Goal: Find specific page/section: Find specific page/section

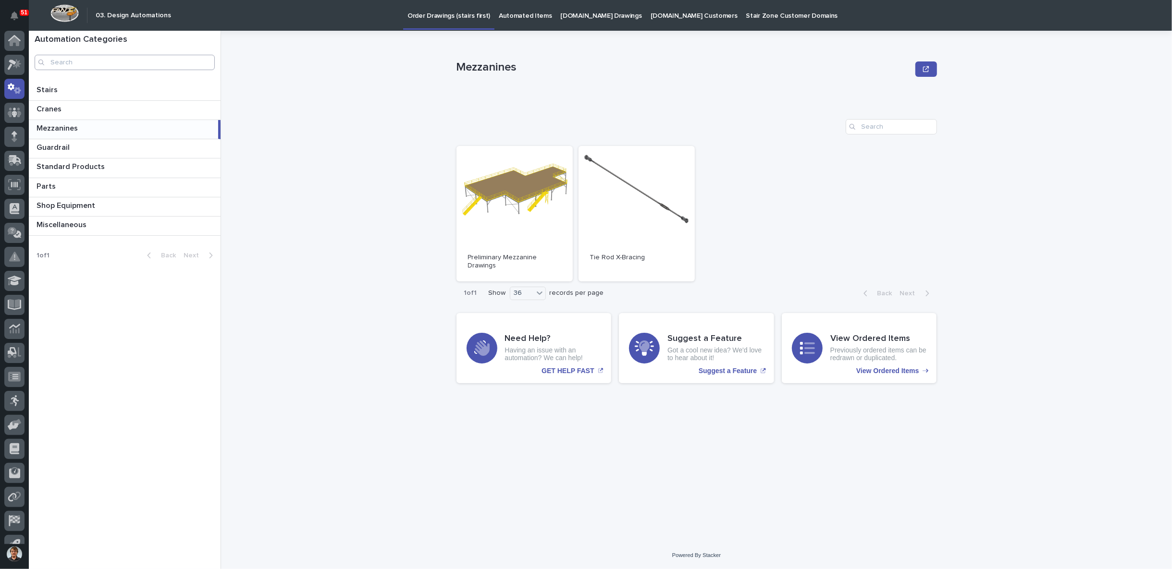
scroll to position [15, 0]
click at [12, 59] on div at bounding box center [14, 50] width 20 height 20
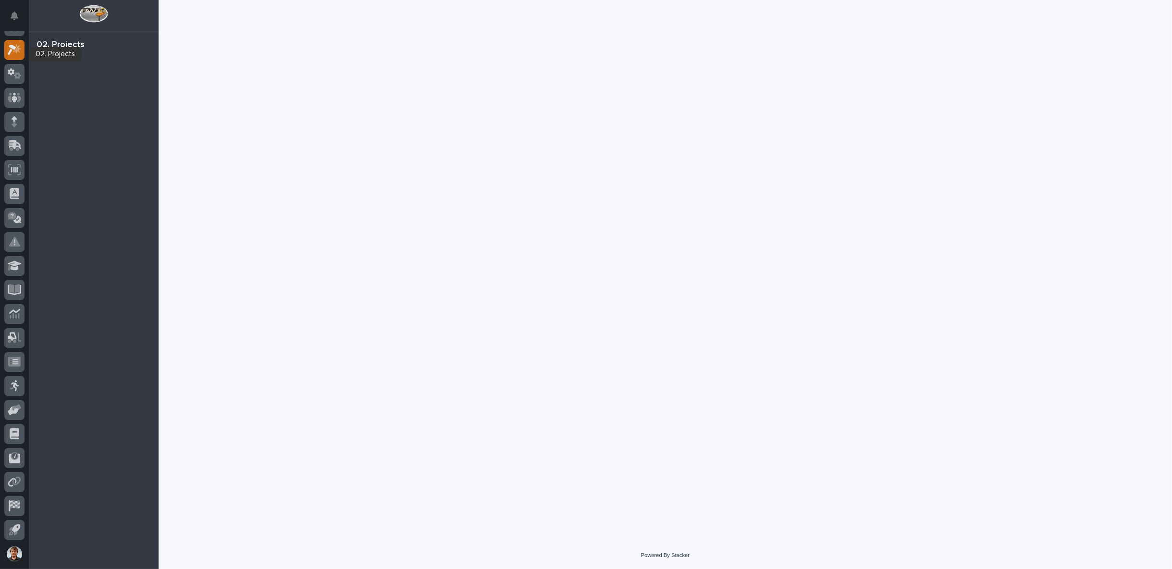
scroll to position [14, 0]
click at [16, 30] on div "51" at bounding box center [14, 17] width 20 height 27
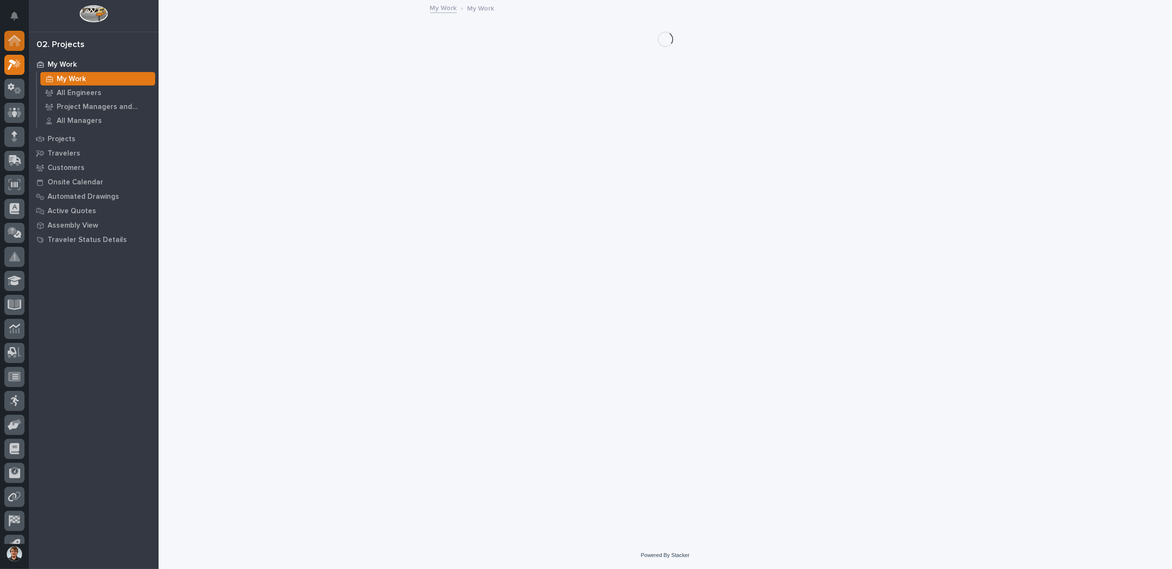
scroll to position [15, 0]
click at [12, 36] on div at bounding box center [14, 28] width 20 height 24
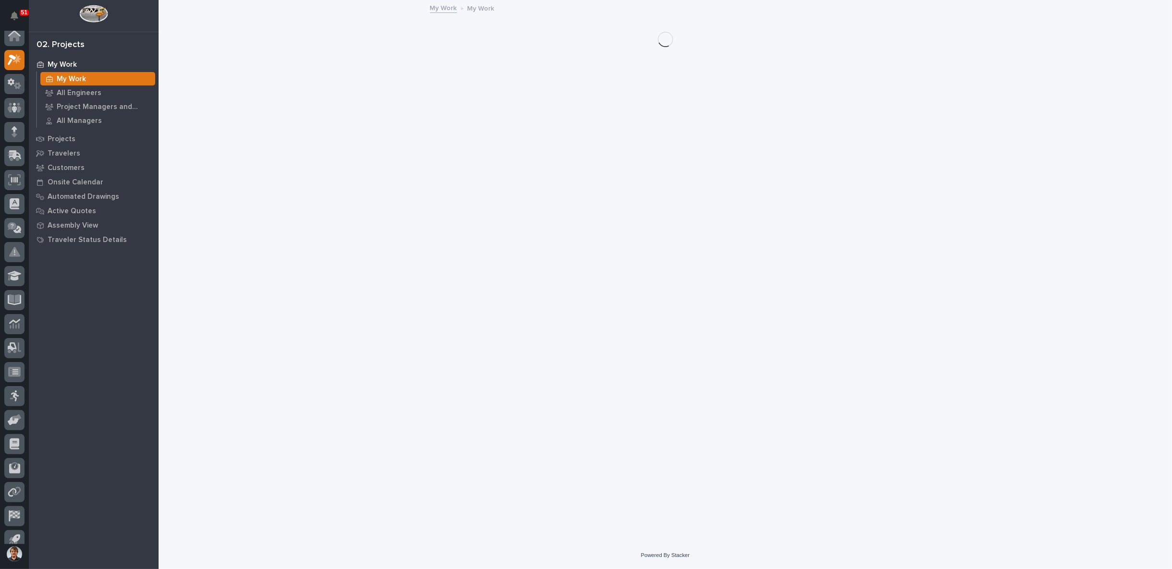
scroll to position [0, 0]
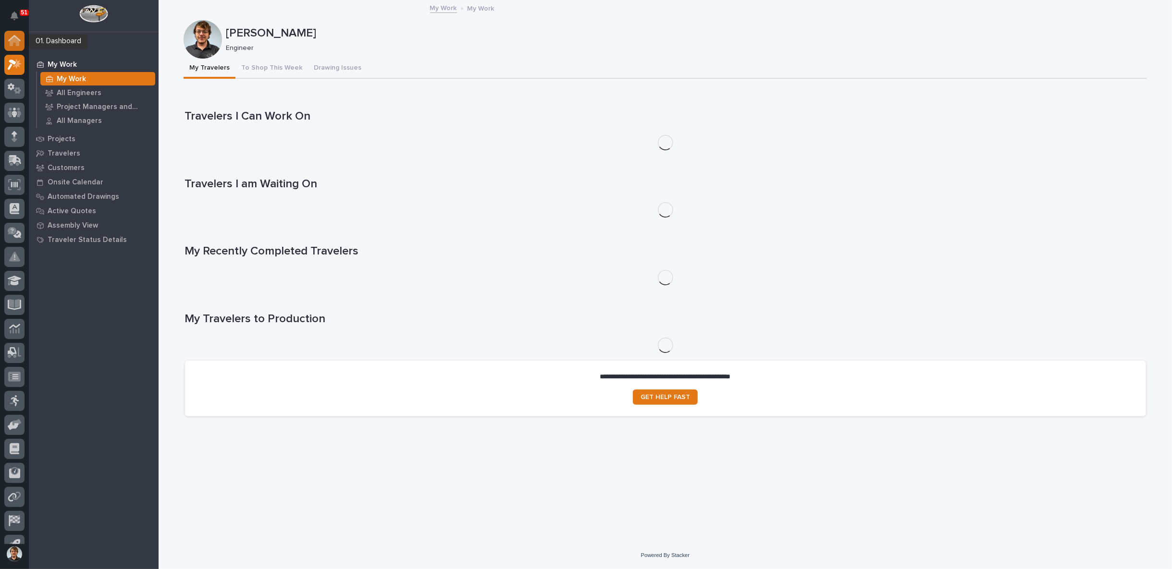
click at [13, 33] on div at bounding box center [14, 41] width 20 height 20
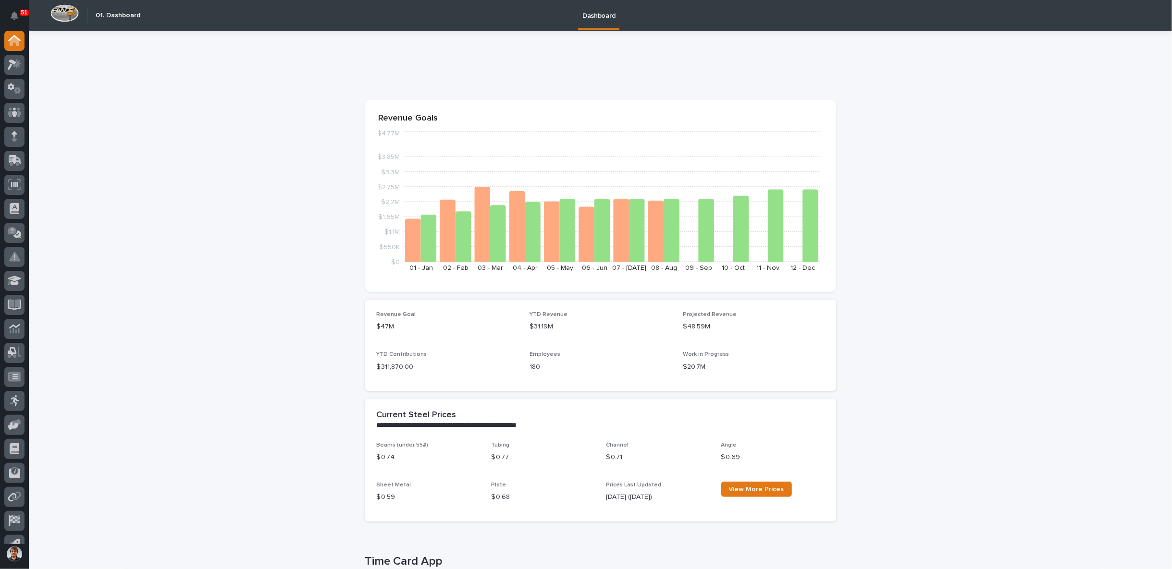
scroll to position [178, 0]
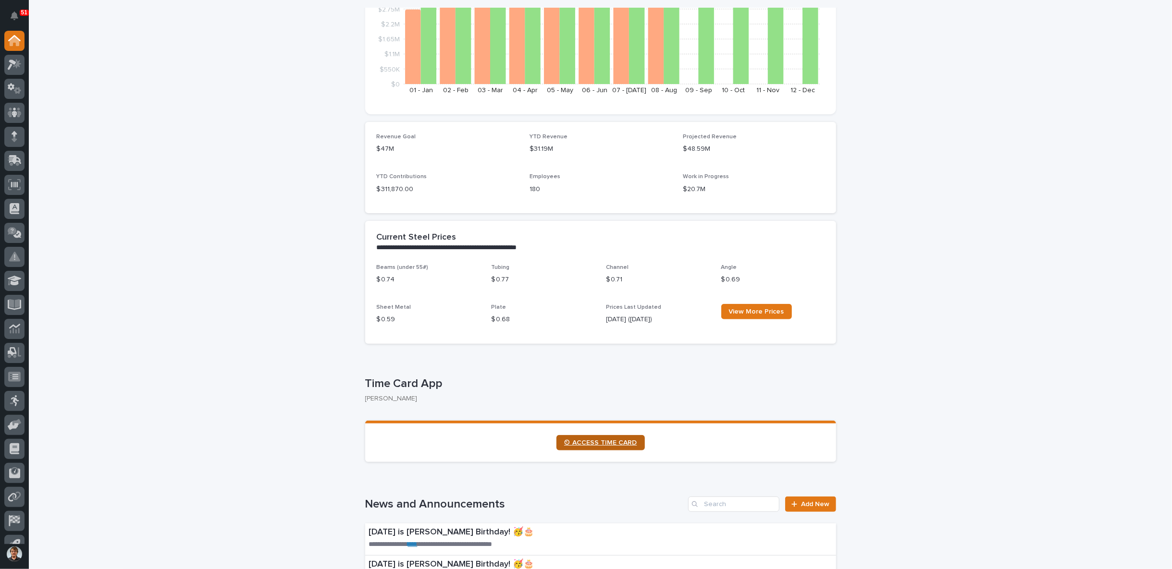
click at [617, 441] on span "⏲ ACCESS TIME CARD" at bounding box center [600, 443] width 73 height 7
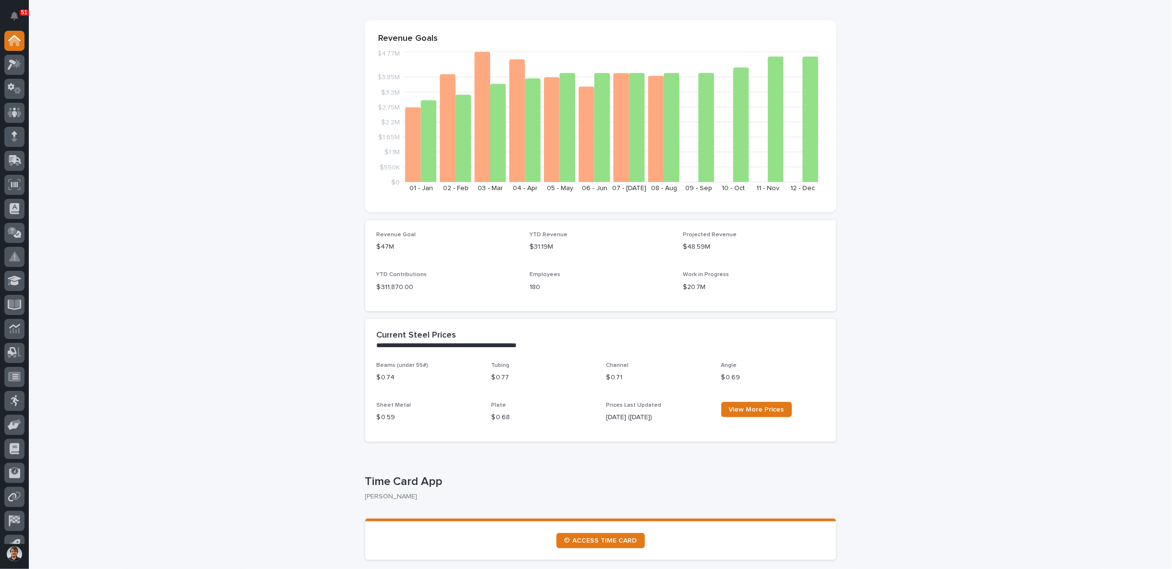
scroll to position [0, 0]
